Goal: Book appointment/travel/reservation

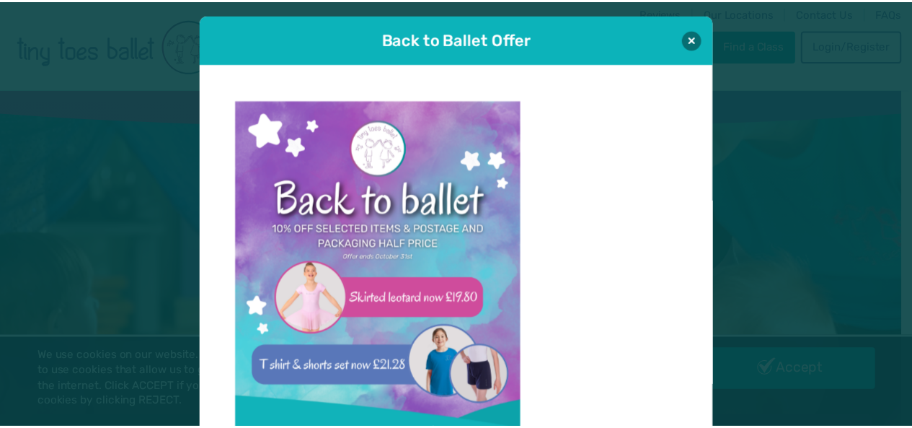
scroll to position [14, 0]
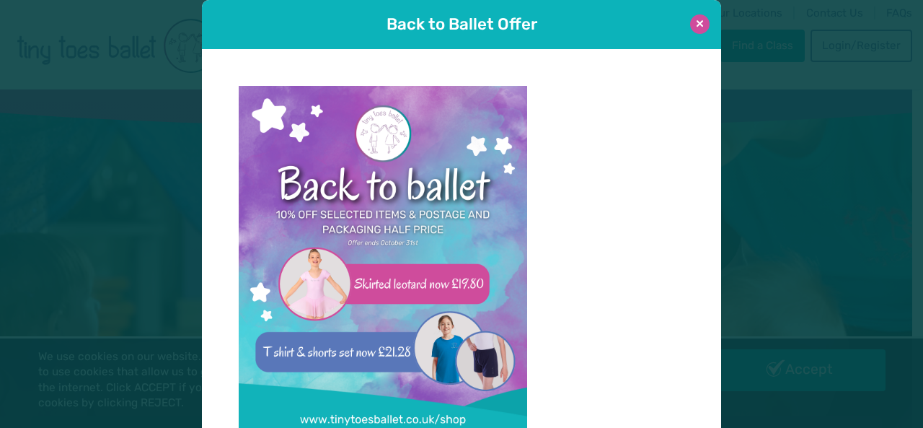
click at [693, 27] on button at bounding box center [699, 23] width 19 height 19
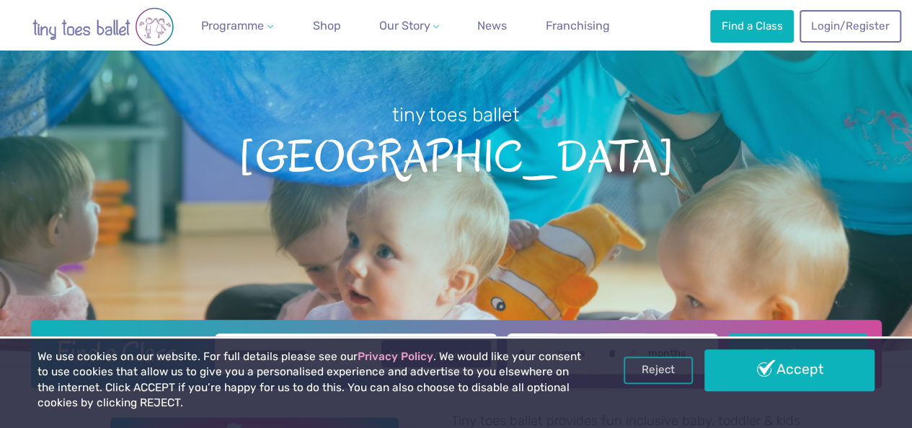
scroll to position [100, 0]
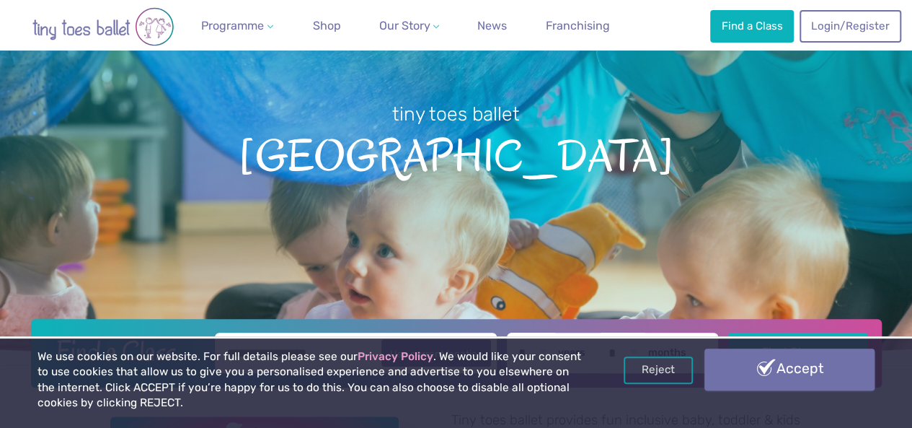
click at [762, 377] on link "Accept" at bounding box center [790, 369] width 170 height 42
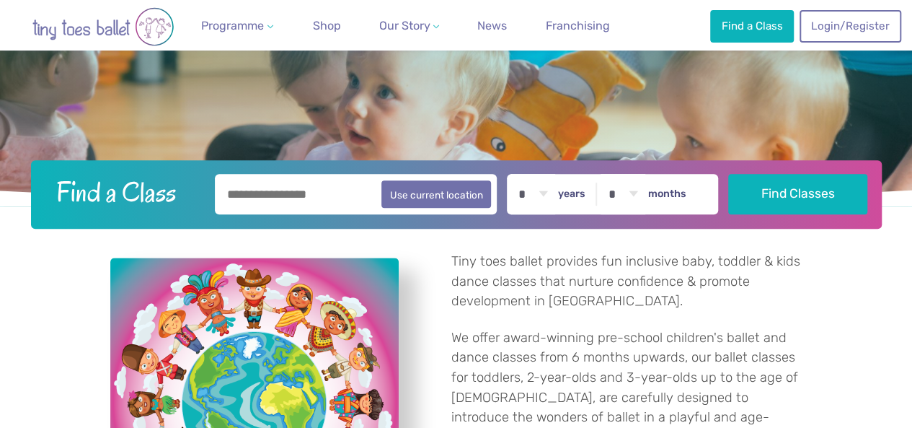
scroll to position [267, 0]
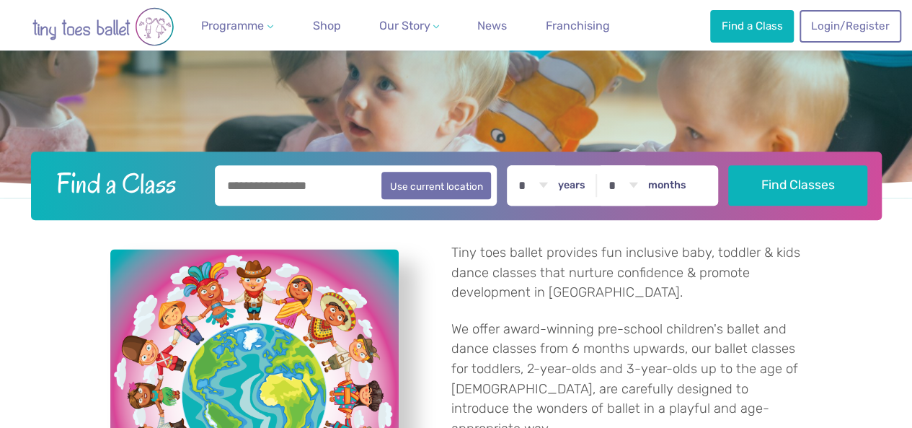
click at [265, 180] on input "text" at bounding box center [356, 185] width 283 height 40
type input "*******"
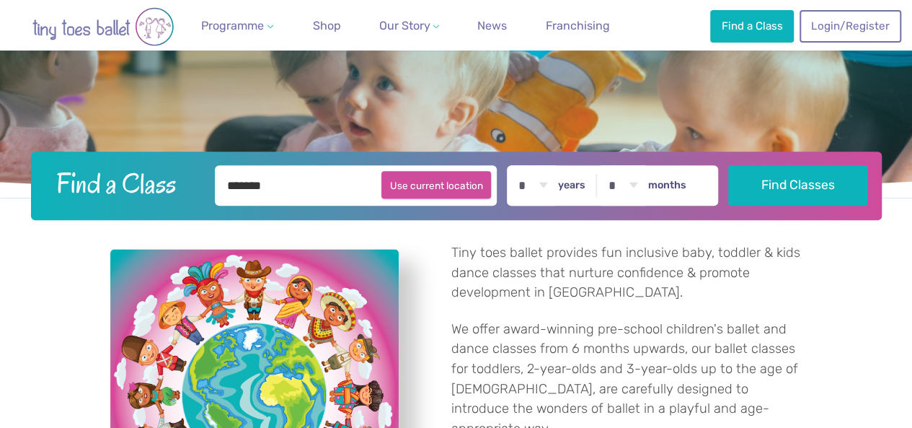
click at [728, 165] on button "Find Classes" at bounding box center [797, 185] width 139 height 40
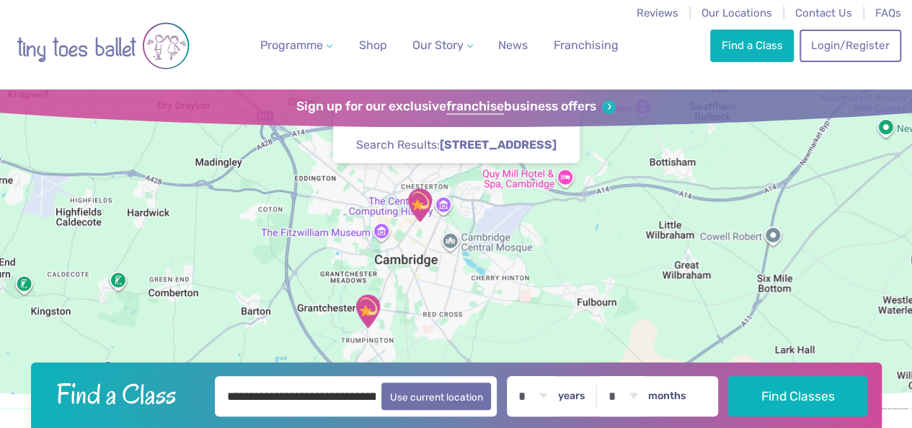
drag, startPoint x: 343, startPoint y: 265, endPoint x: 518, endPoint y: 244, distance: 177.2
click at [518, 244] on div at bounding box center [456, 248] width 912 height 319
click at [420, 209] on img "St Matthew's Church" at bounding box center [420, 205] width 36 height 36
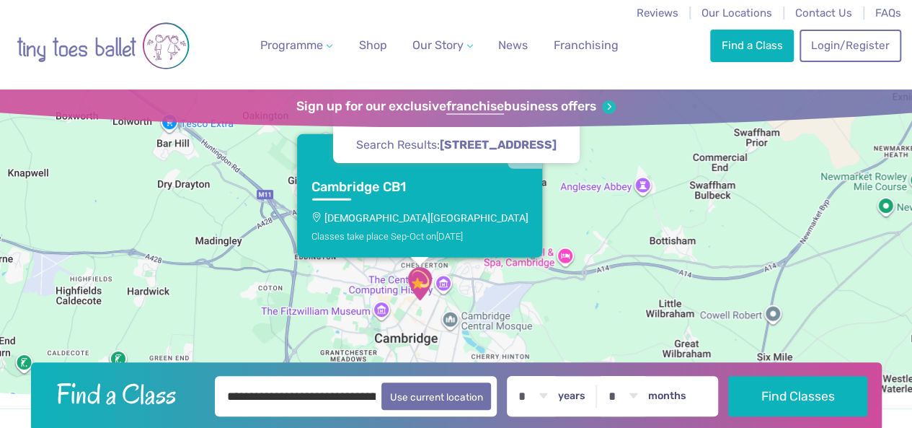
click at [419, 193] on h3 "Cambridge CB1" at bounding box center [406, 187] width 190 height 17
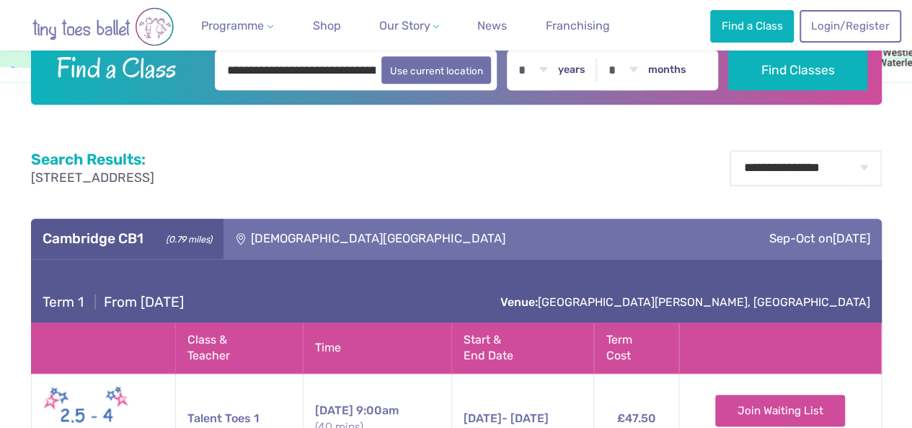
scroll to position [325, 0]
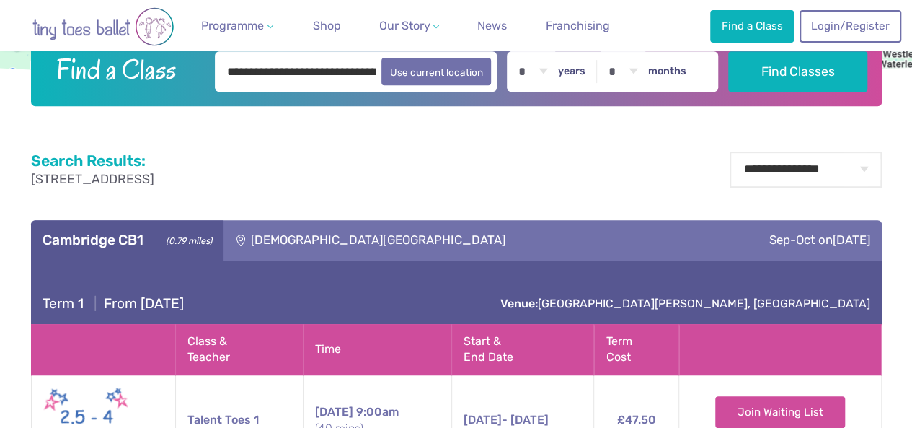
click at [324, 239] on div "[DEMOGRAPHIC_DATA][GEOGRAPHIC_DATA]" at bounding box center [455, 240] width 462 height 40
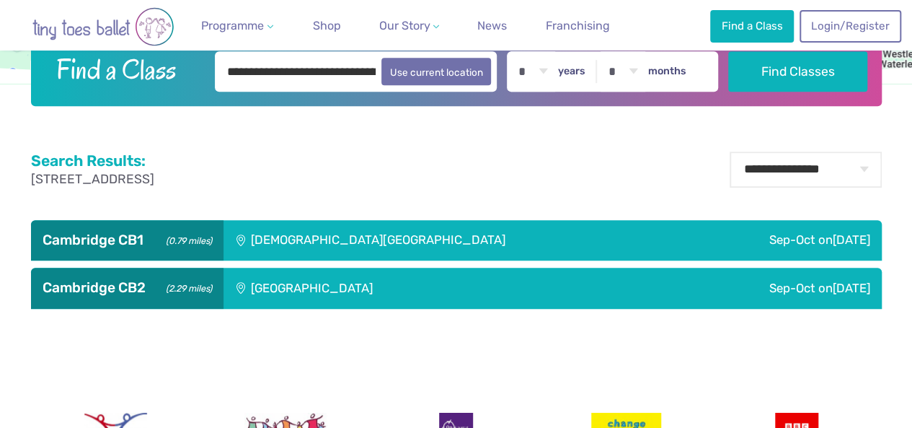
click at [335, 283] on div "[GEOGRAPHIC_DATA]" at bounding box center [410, 288] width 372 height 40
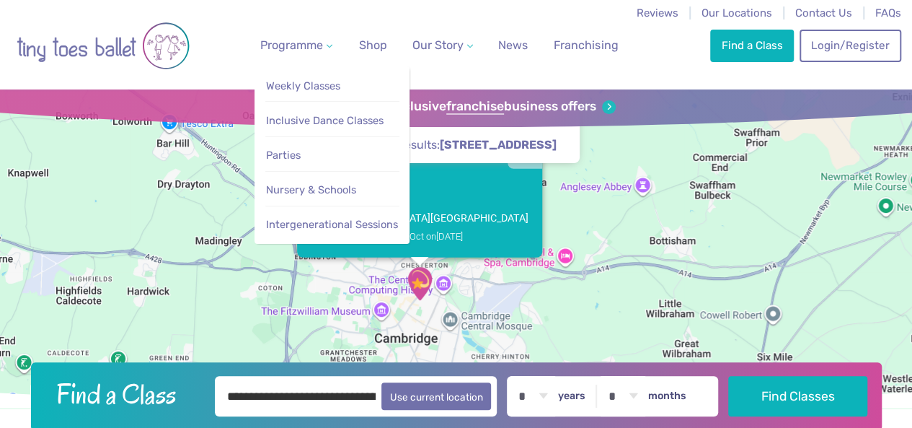
scroll to position [1, 0]
